Goal: Check status: Check status

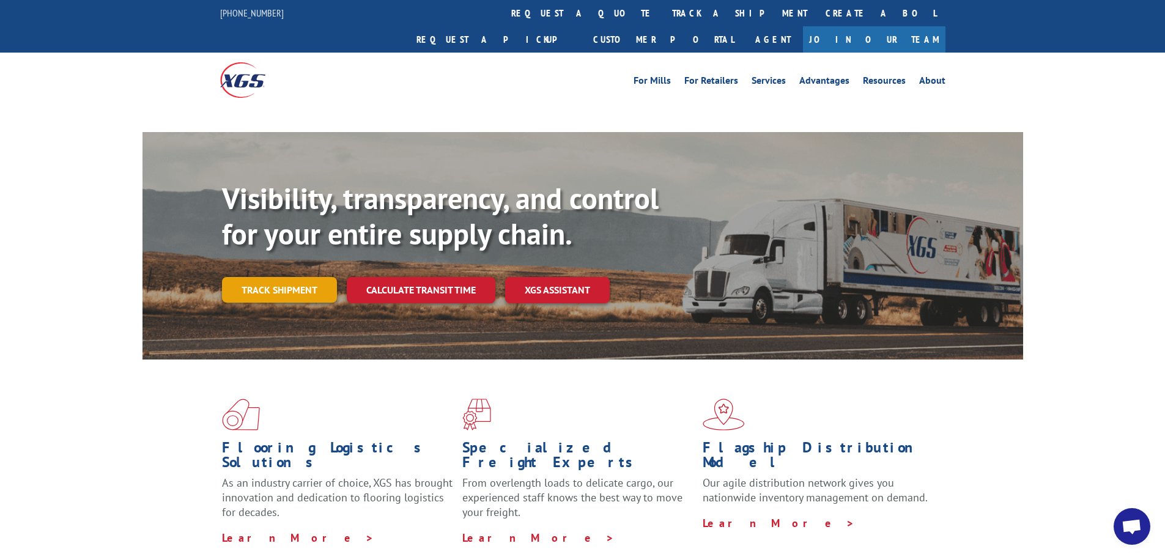
click at [276, 277] on link "Track shipment" at bounding box center [279, 290] width 115 height 26
click at [261, 277] on link "Track shipment" at bounding box center [279, 290] width 115 height 26
click at [285, 277] on link "Track shipment" at bounding box center [279, 290] width 115 height 26
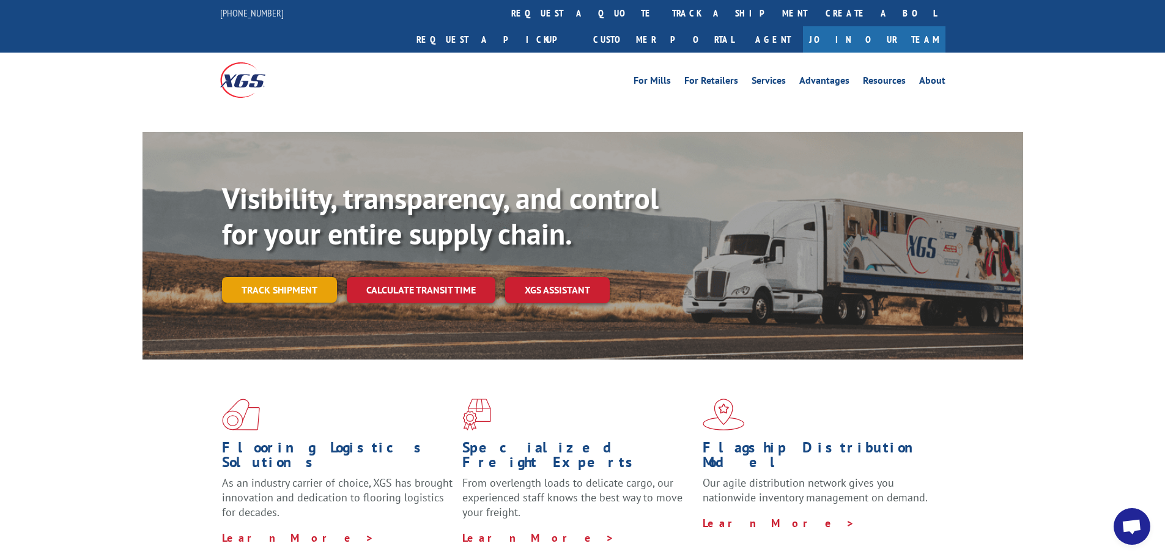
click at [285, 277] on link "Track shipment" at bounding box center [279, 290] width 115 height 26
click at [293, 277] on link "Track shipment" at bounding box center [279, 290] width 115 height 26
click at [701, 76] on link "For Retailers" at bounding box center [711, 82] width 54 height 13
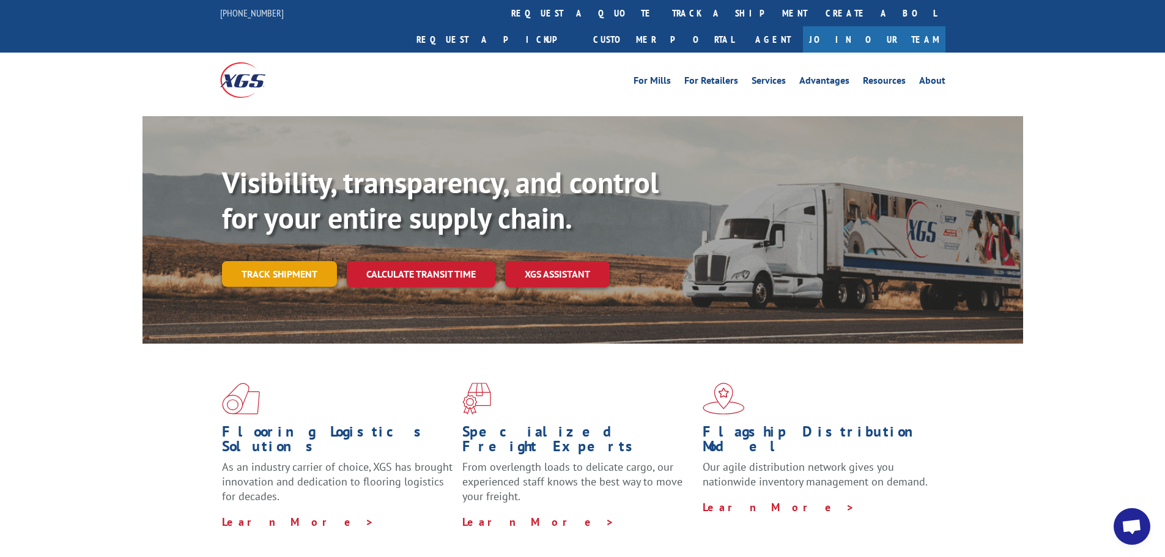
click at [291, 261] on link "Track shipment" at bounding box center [279, 274] width 115 height 26
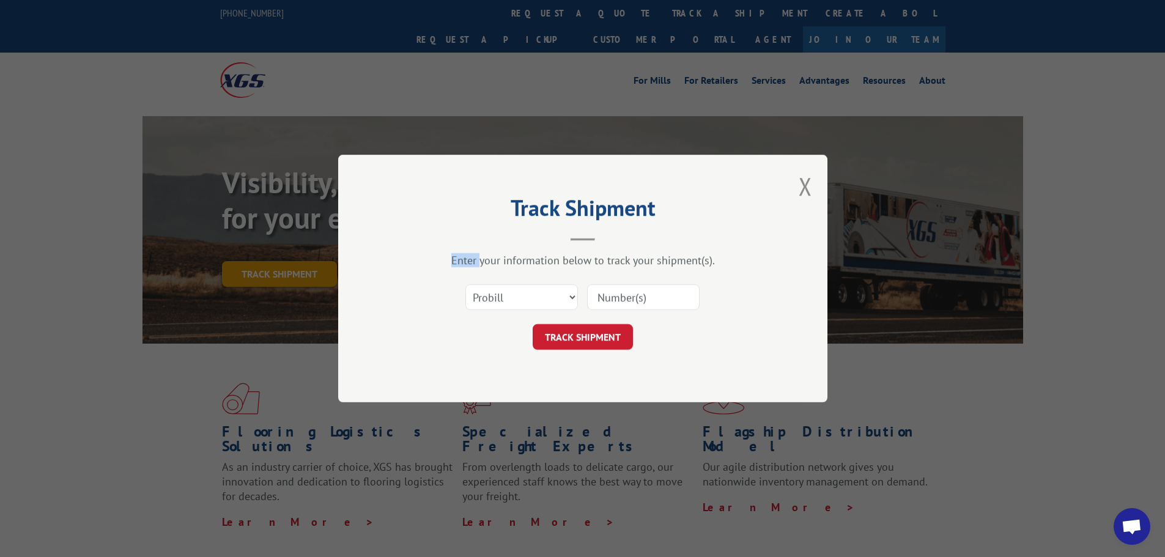
click at [291, 245] on div "Track Shipment Enter your information below to track your shipment(s). Select c…" at bounding box center [582, 278] width 1165 height 557
click at [473, 295] on select "Select category... Probill BOL PO" at bounding box center [521, 297] width 112 height 26
select select "bol"
click at [465, 284] on select "Select category... Probill BOL PO" at bounding box center [521, 297] width 112 height 26
click at [599, 295] on input at bounding box center [643, 297] width 112 height 26
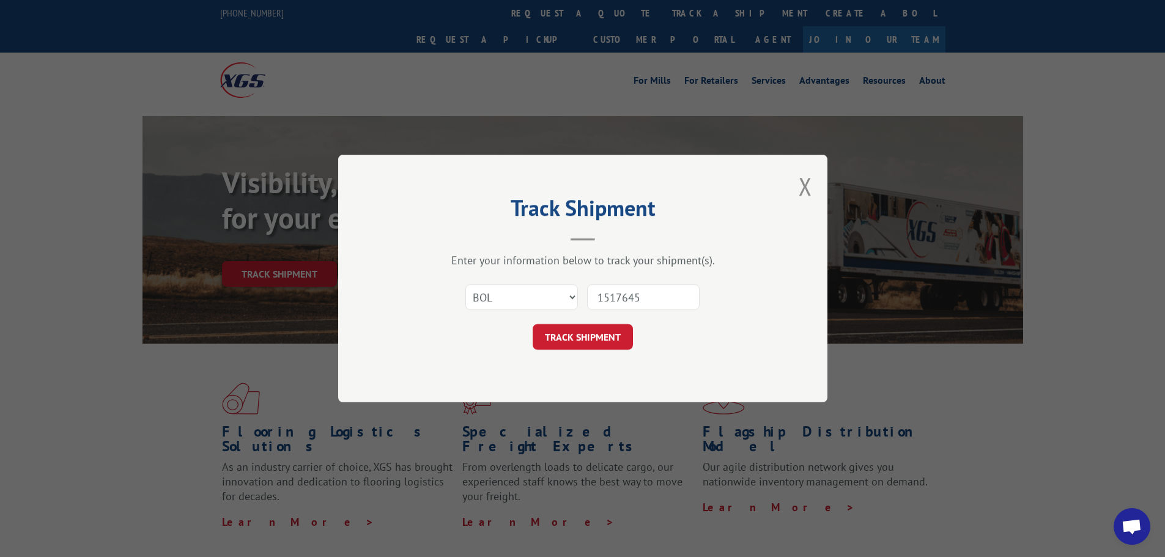
type input "15176454"
click button "TRACK SHIPMENT" at bounding box center [582, 337] width 100 height 26
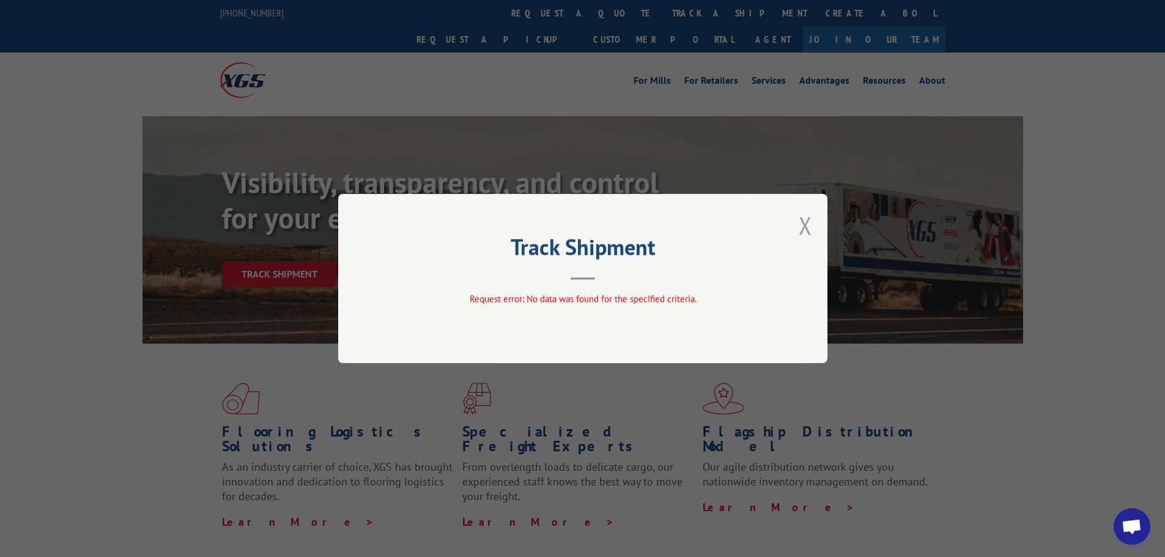
click at [808, 222] on button "Close modal" at bounding box center [804, 225] width 13 height 32
